Goal: Task Accomplishment & Management: Complete application form

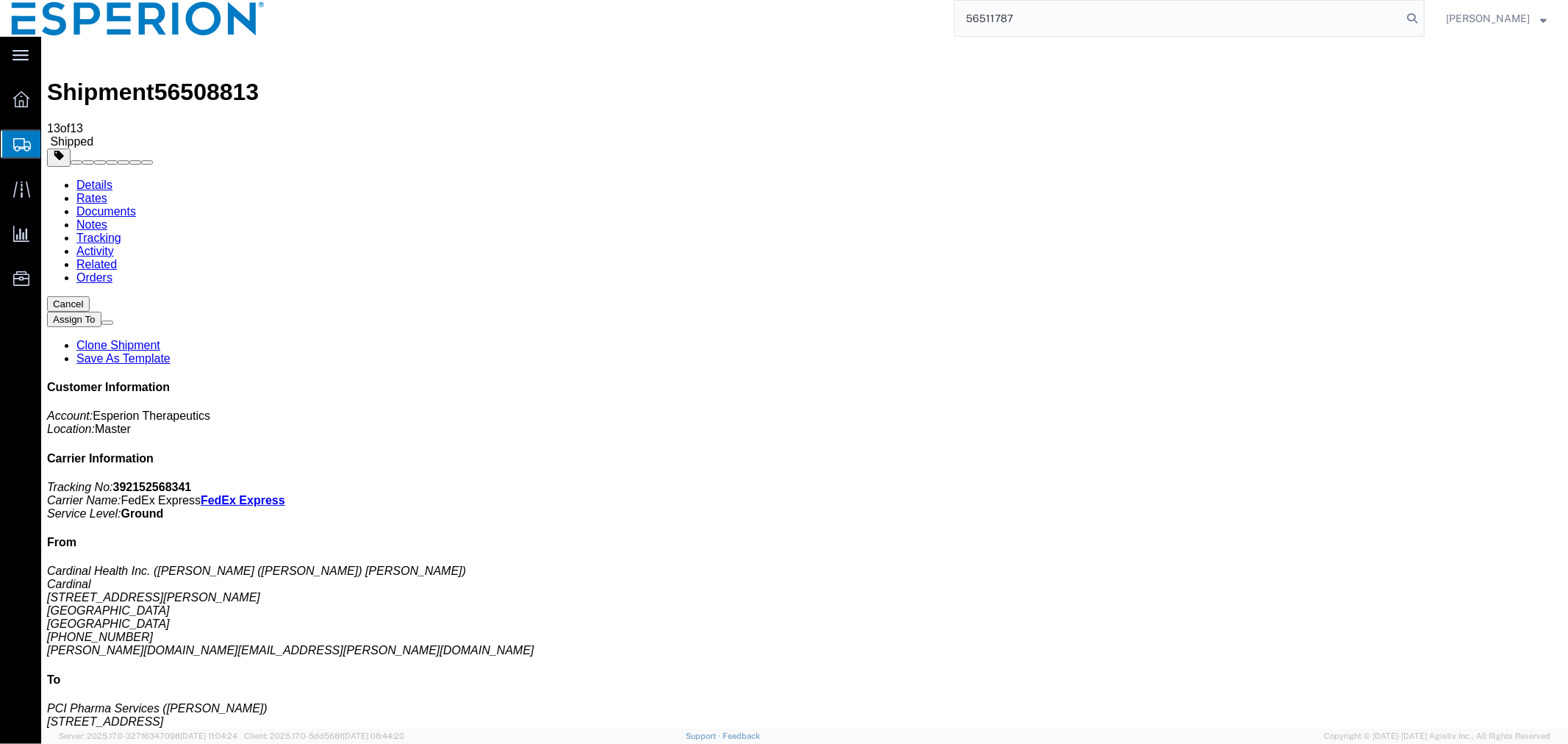
type input "56511787"
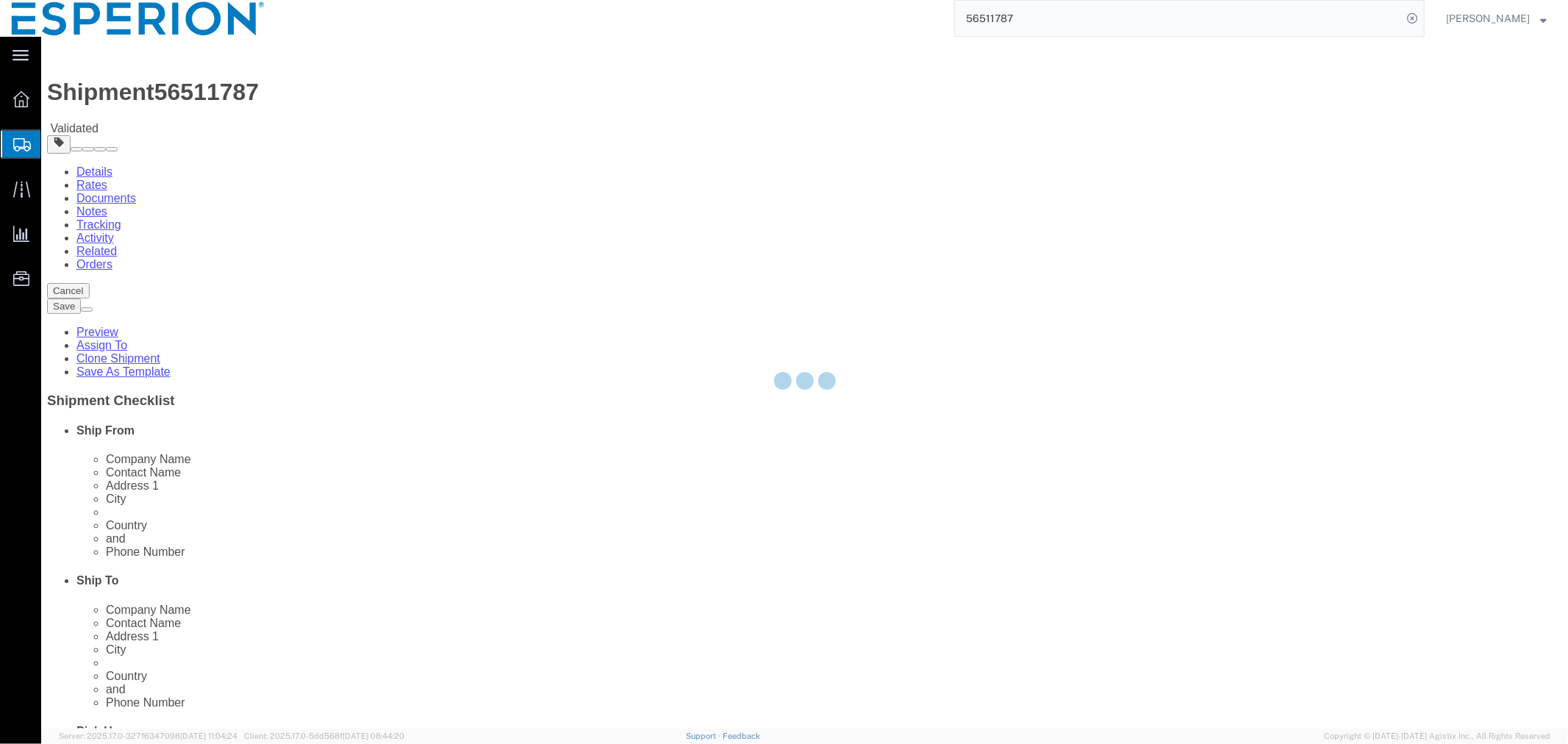
select select
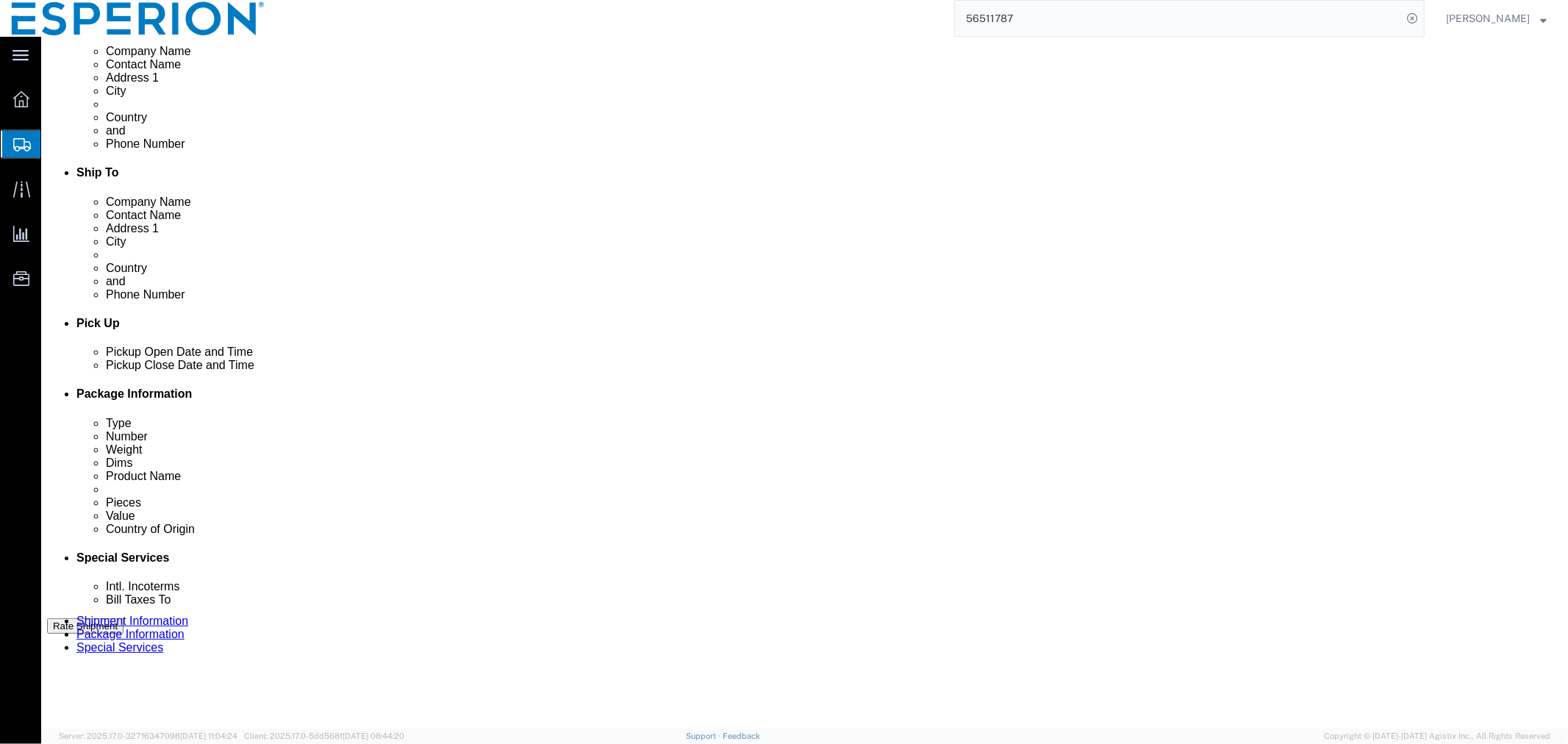
scroll to position [605, 0]
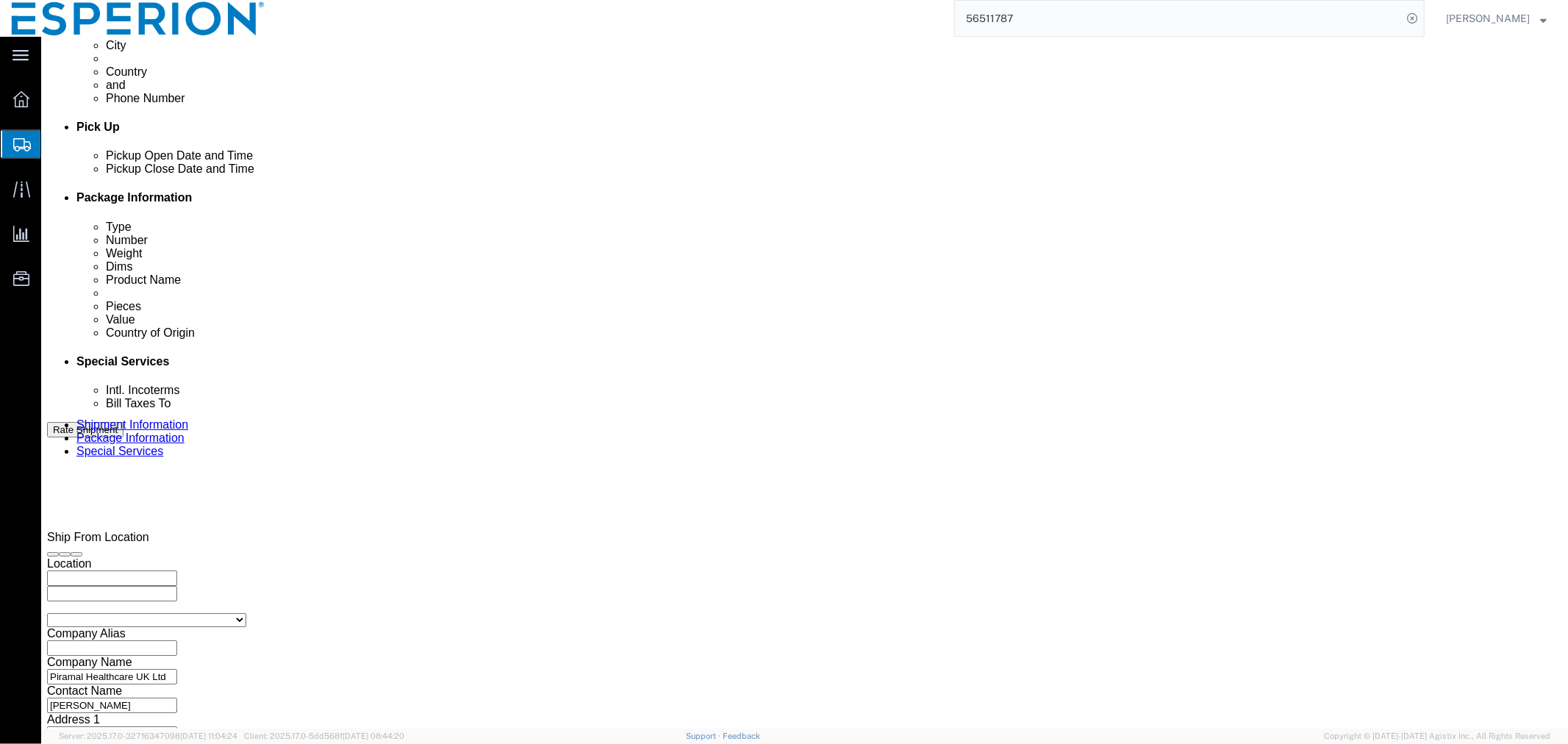
click button "Continue"
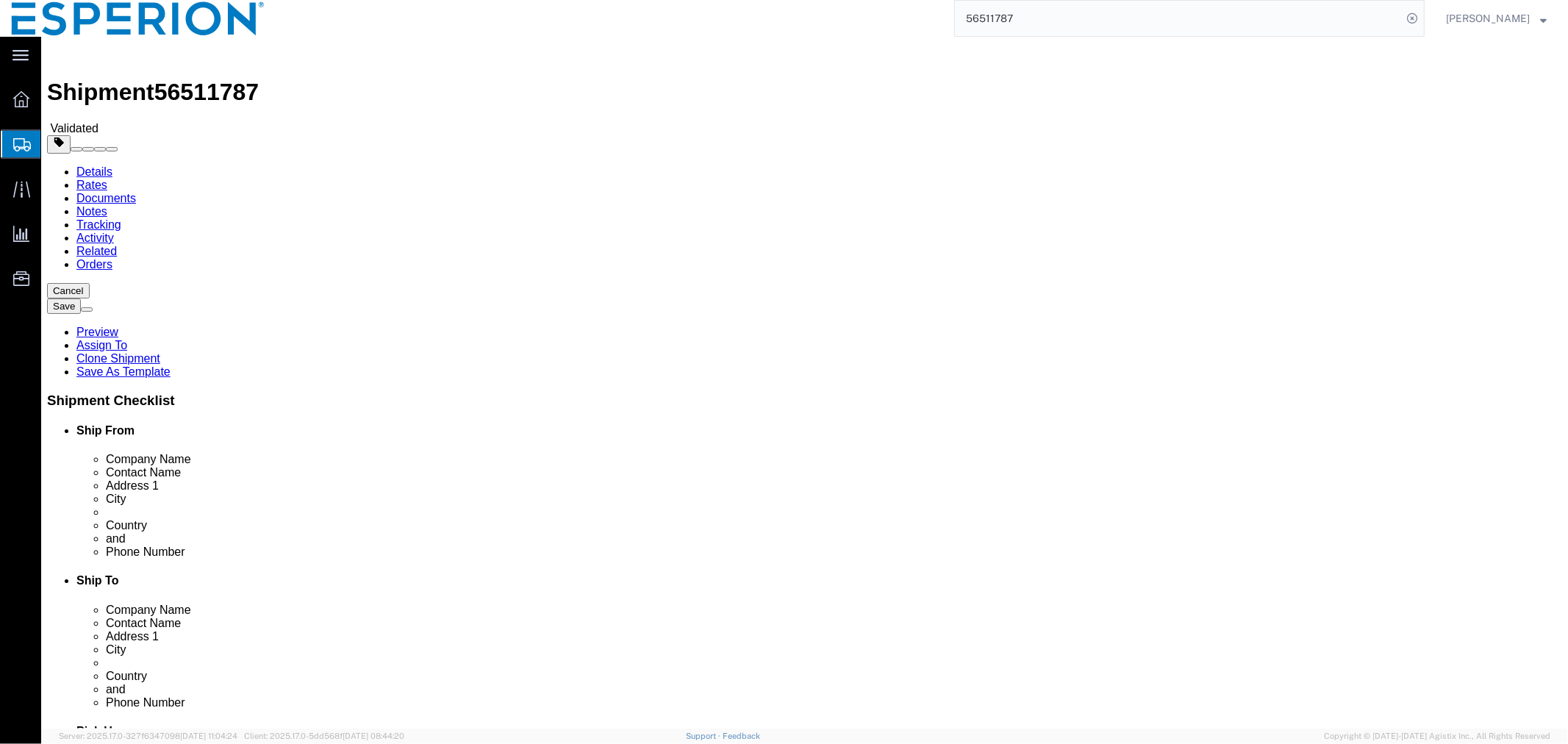
click link "Documents"
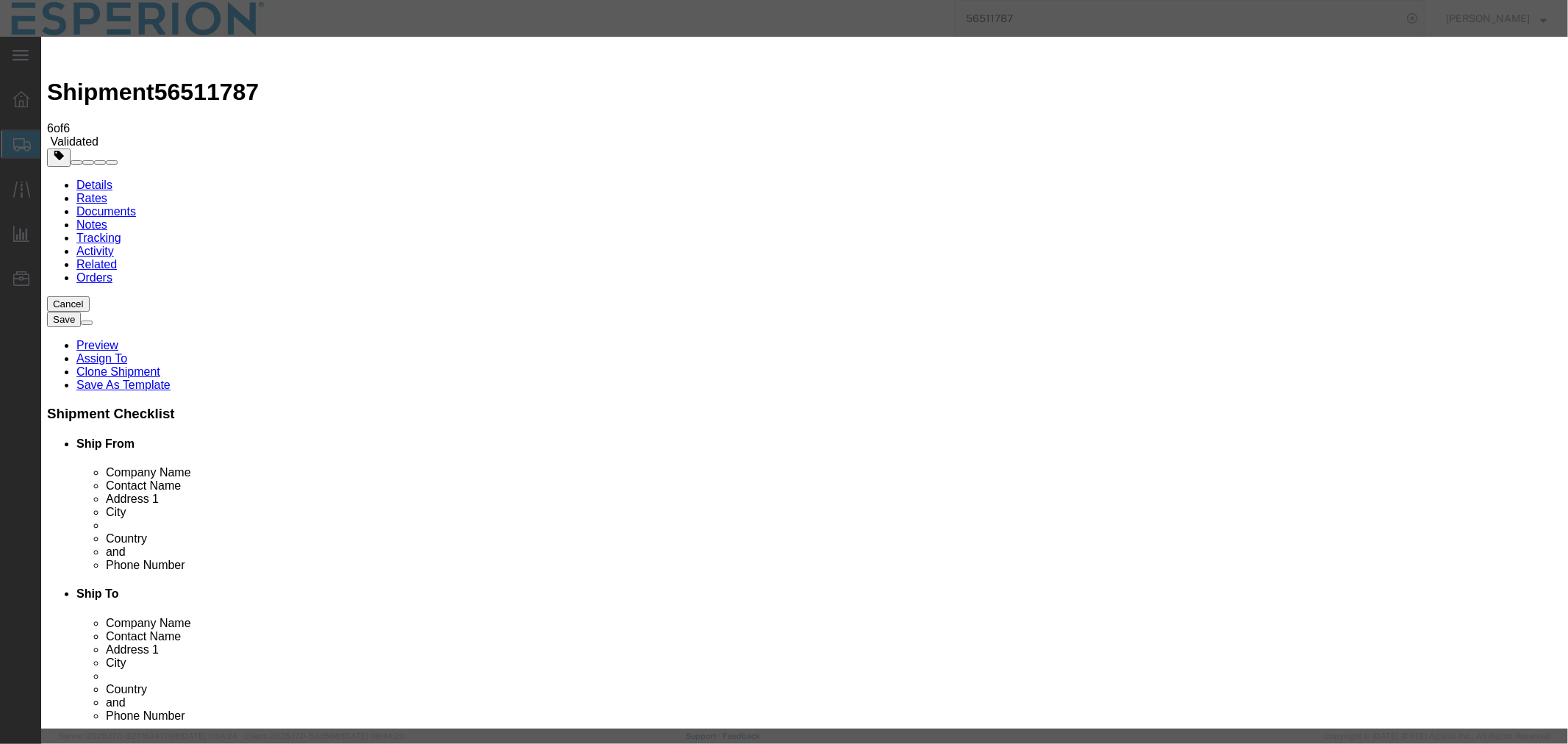
type input "C:\fakepath\Nilemdo MPT to DSE-22AUG2025-INV&PL.pdf"
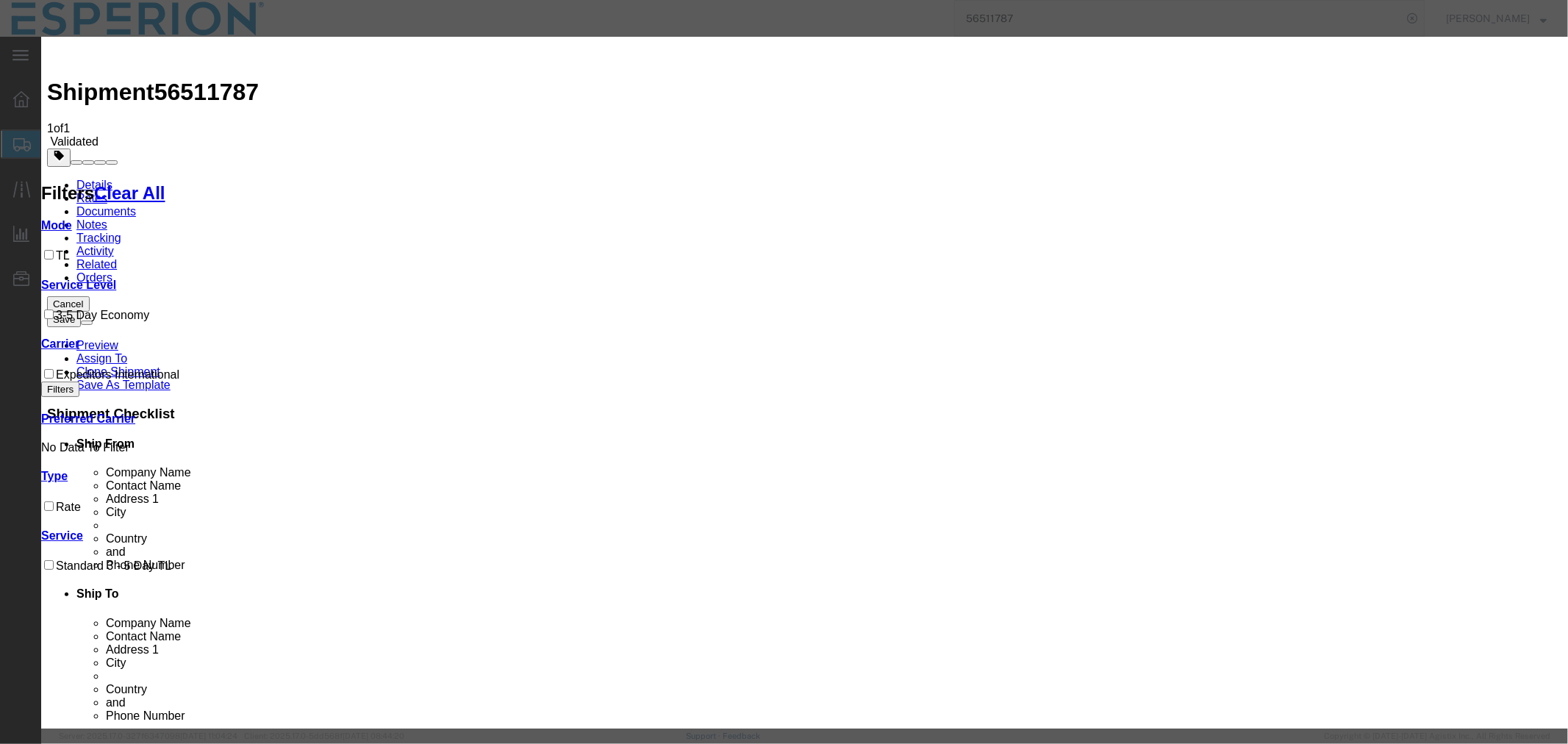
select select "59"
select select "999"
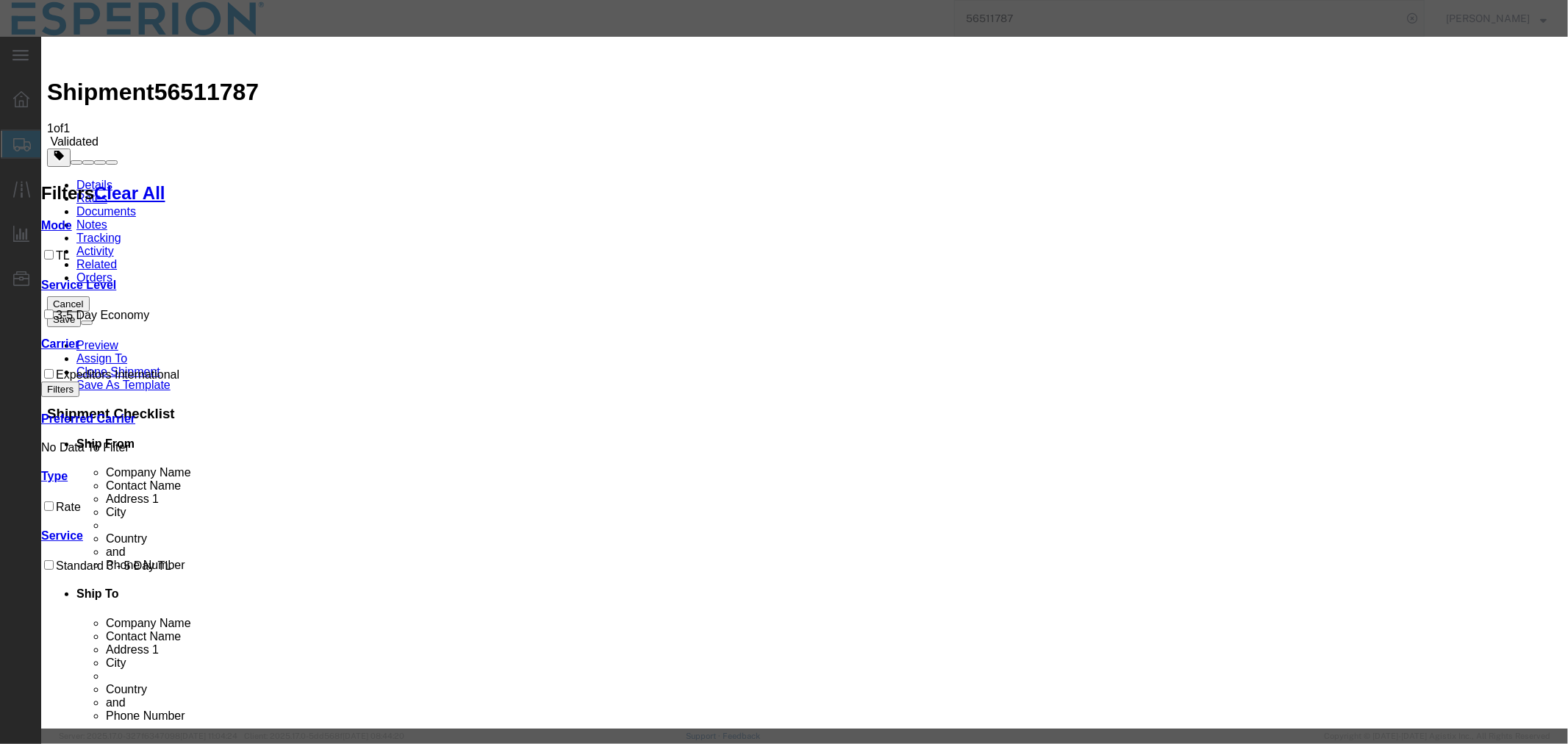
paste input "H760063877"
type input "H760063877"
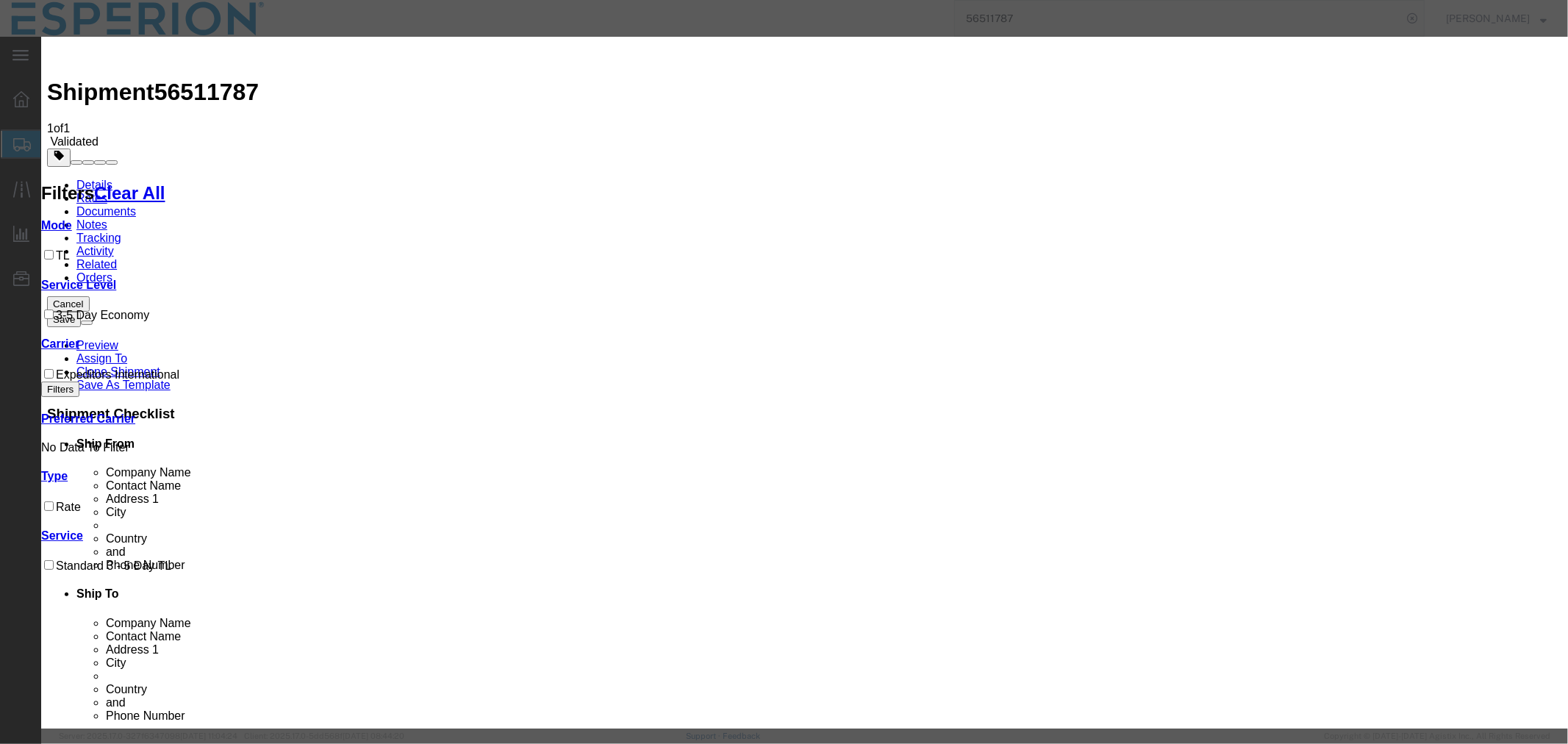
type input "ABREAUX"
type input "[PHONE_NUMBER]"
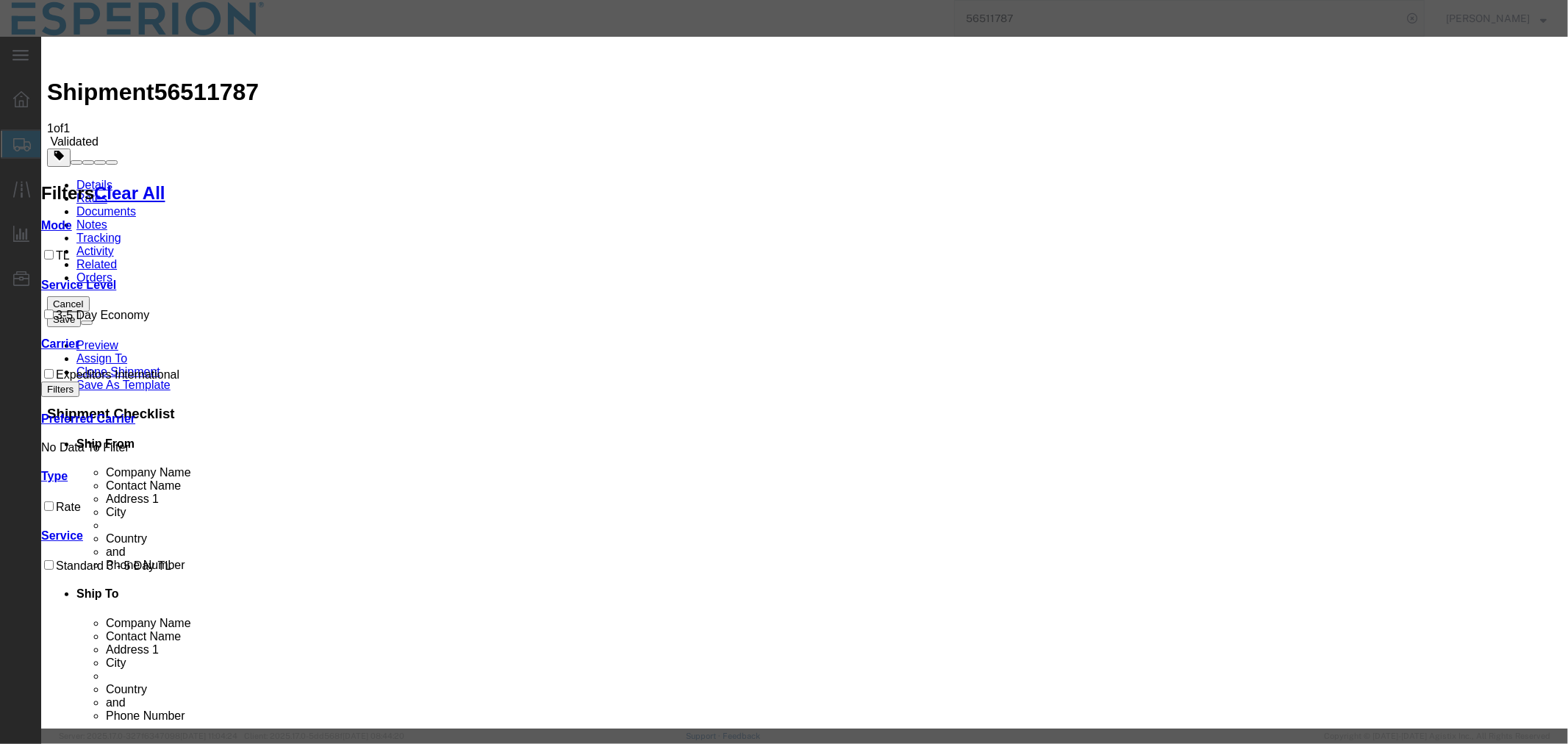
type input "[DATE]"
select select "0900"
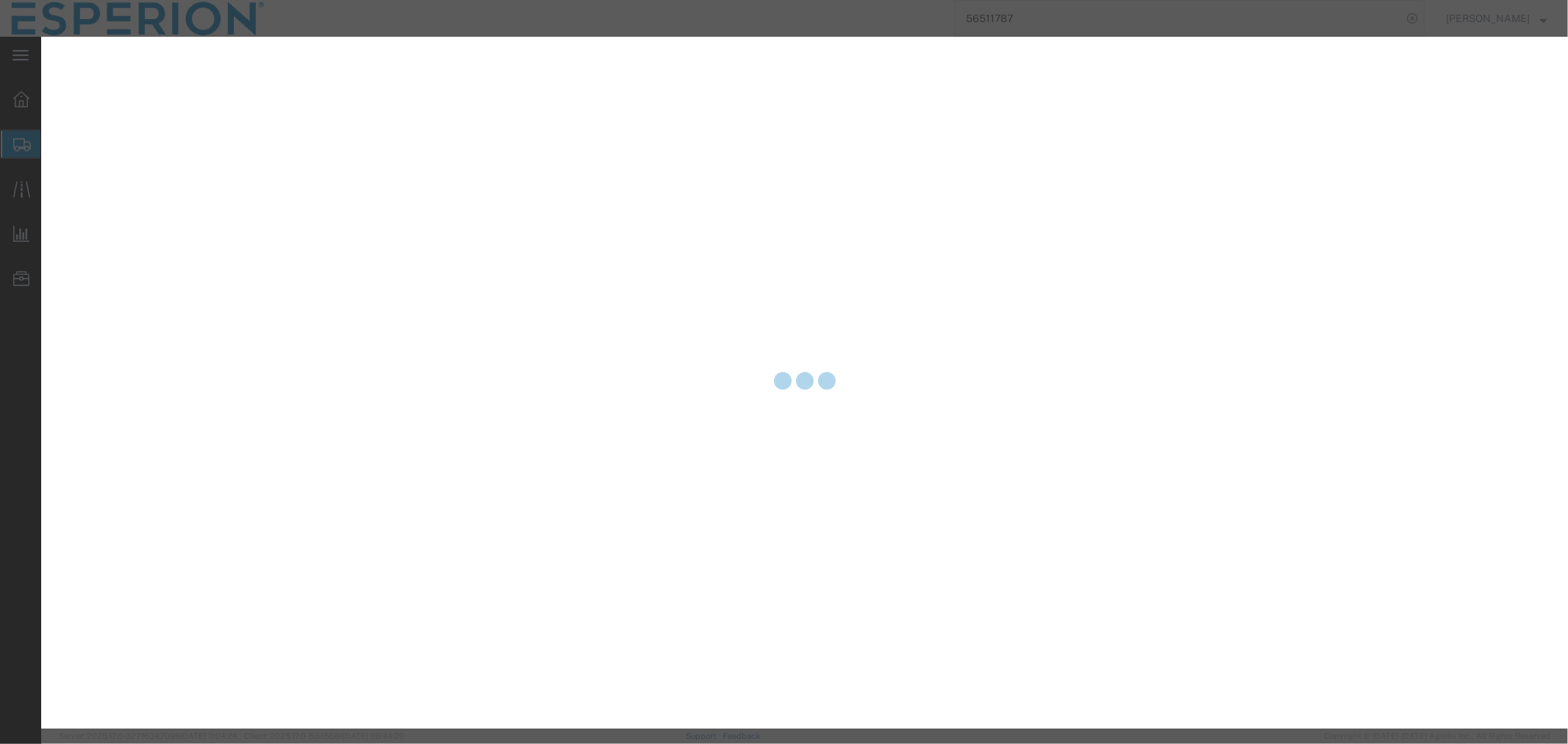
select select "0900"
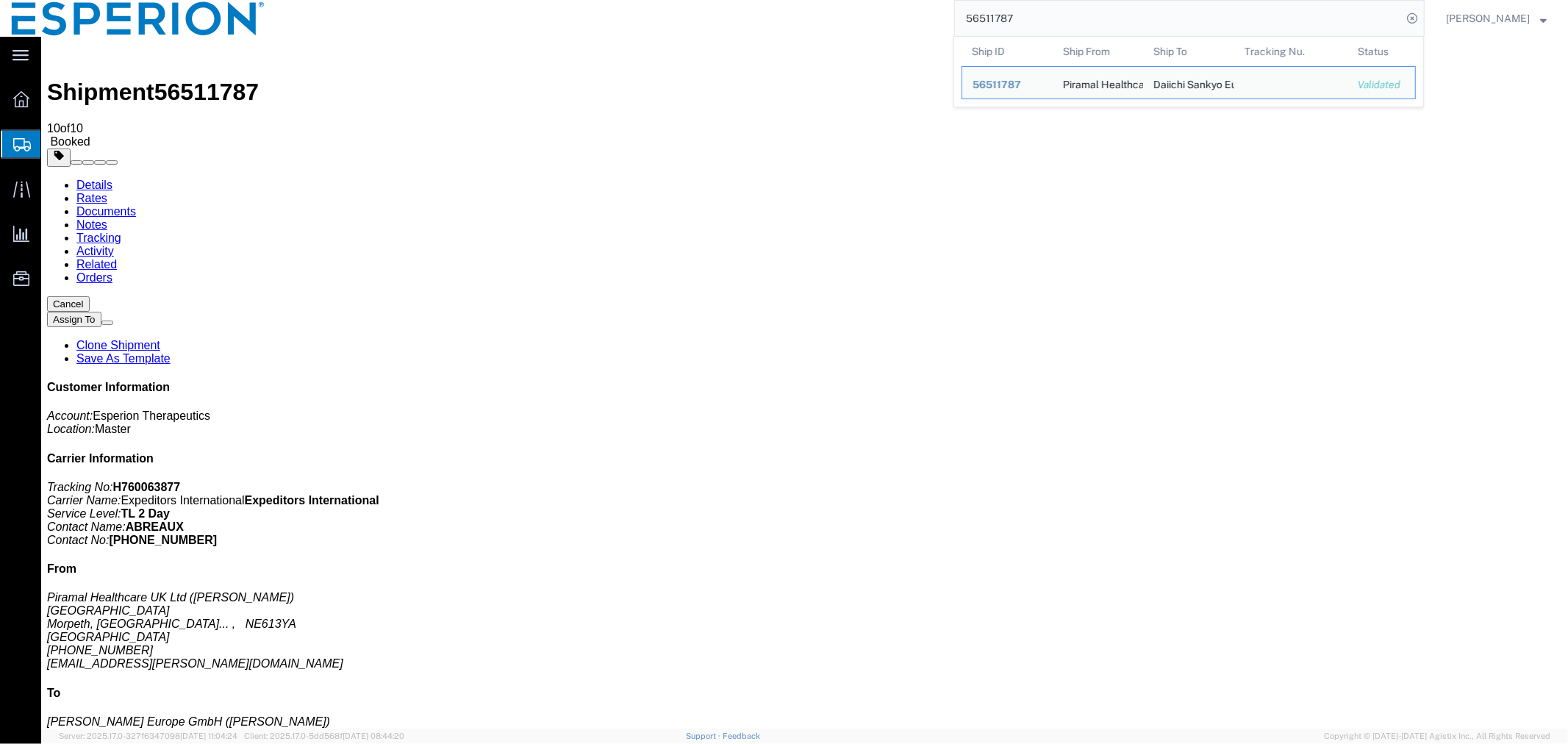
drag, startPoint x: 1076, startPoint y: 16, endPoint x: 916, endPoint y: 17, distance: 160.0
click at [916, 17] on div "56511787 Ship ID Ship From Ship To Tracking Nu. Status Ship ID 56511787 Ship Fr…" at bounding box center [850, 18] width 1148 height 37
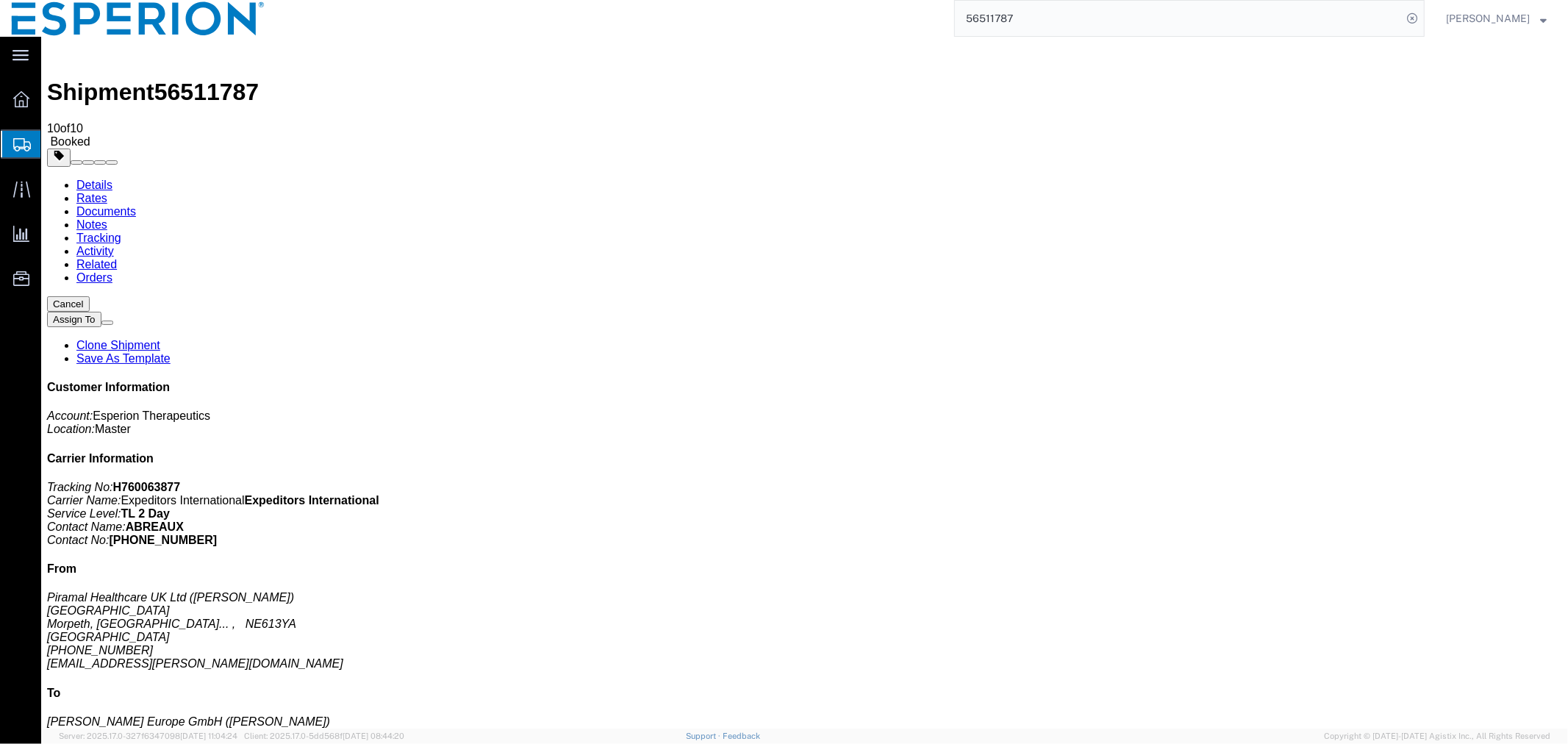
paste input "09112"
type input "56509112"
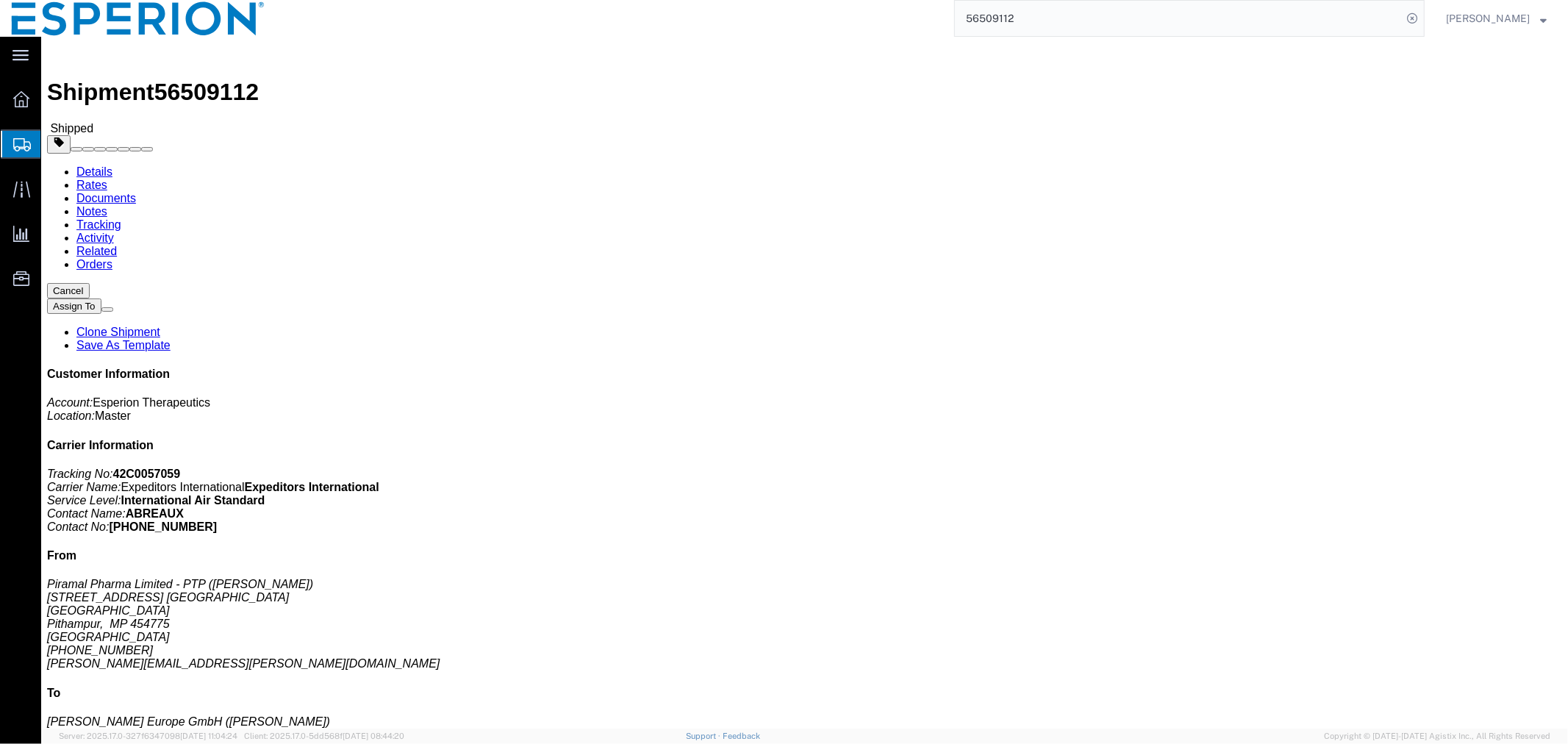
drag, startPoint x: 216, startPoint y: 93, endPoint x: 174, endPoint y: 56, distance: 56.0
click link "Documents"
